Goal: Find specific page/section: Find specific page/section

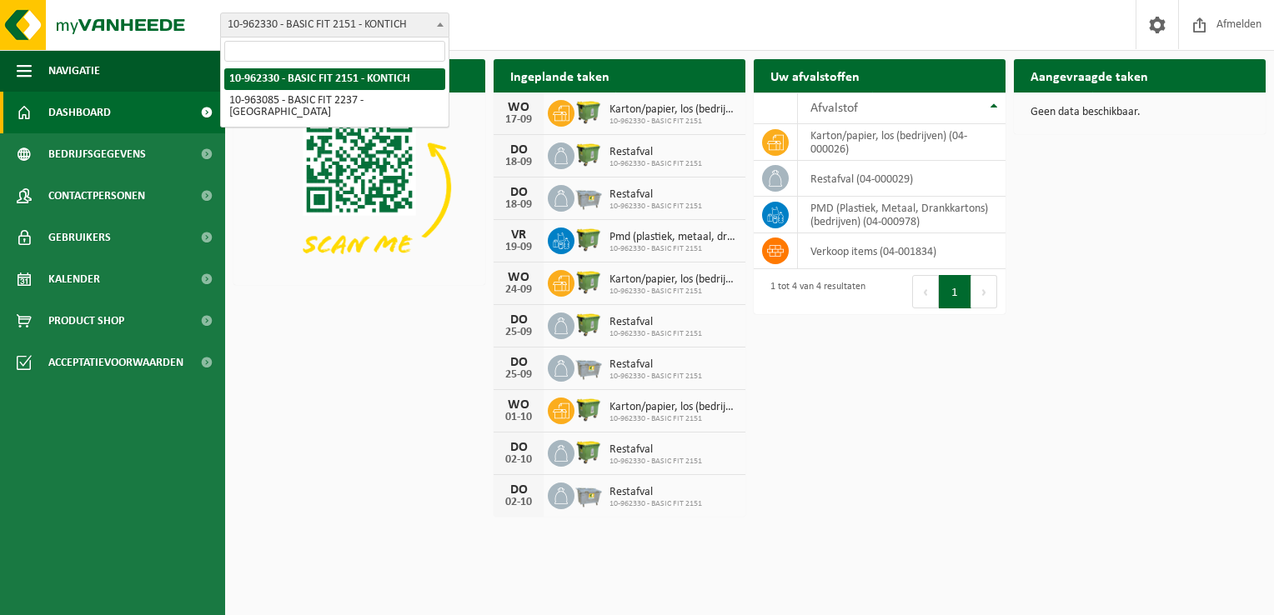
click at [422, 29] on span "10-962330 - BASIC FIT 2151 - KONTICH" at bounding box center [335, 24] width 228 height 23
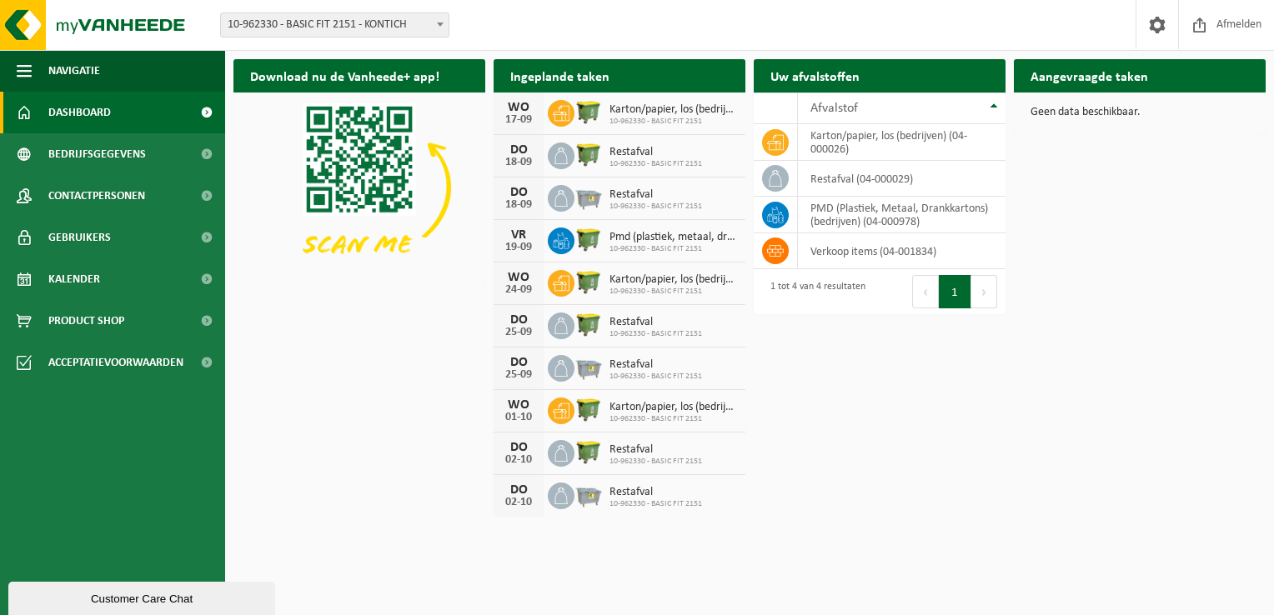
click at [422, 29] on span "10-962330 - BASIC FIT 2151 - KONTICH" at bounding box center [335, 24] width 228 height 23
click at [173, 178] on link "Contactpersonen" at bounding box center [112, 196] width 225 height 42
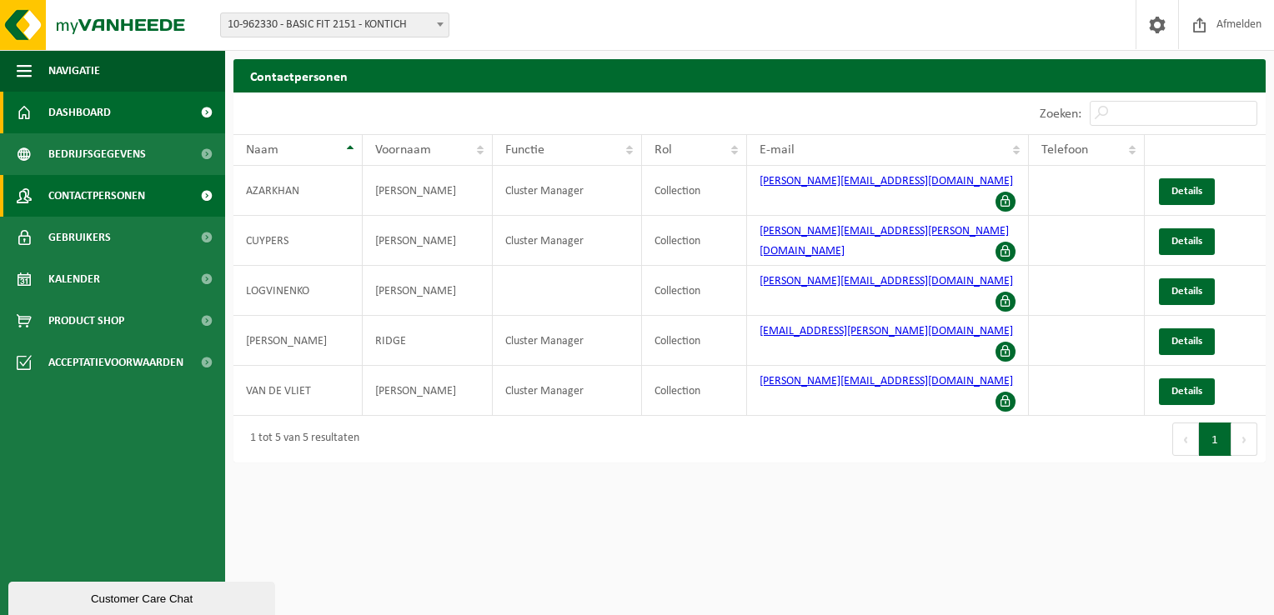
click at [133, 123] on link "Dashboard" at bounding box center [112, 113] width 225 height 42
